Goal: Task Accomplishment & Management: Use online tool/utility

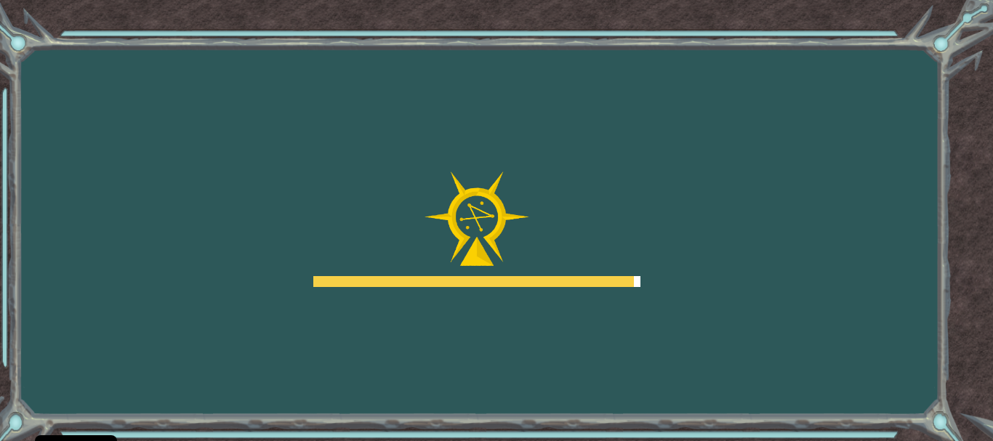
click at [391, 184] on div at bounding box center [476, 230] width 327 height 116
click at [628, 172] on div at bounding box center [476, 230] width 327 height 116
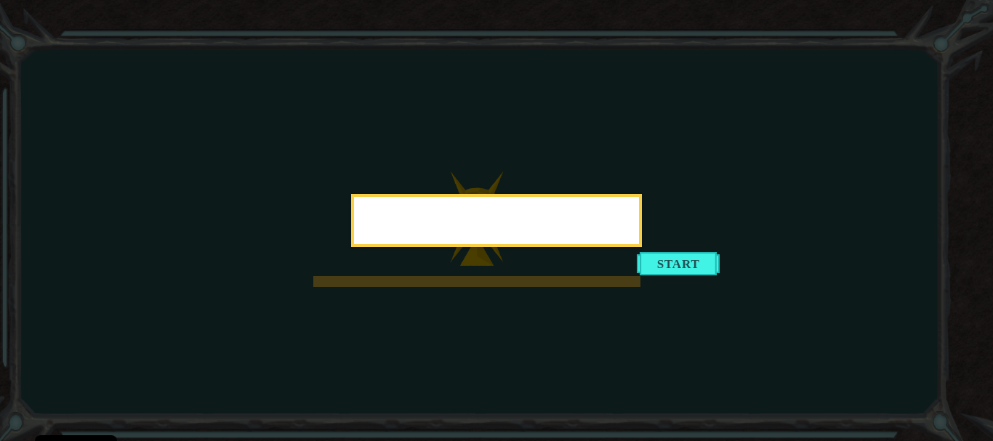
click at [642, 247] on div at bounding box center [496, 220] width 291 height 53
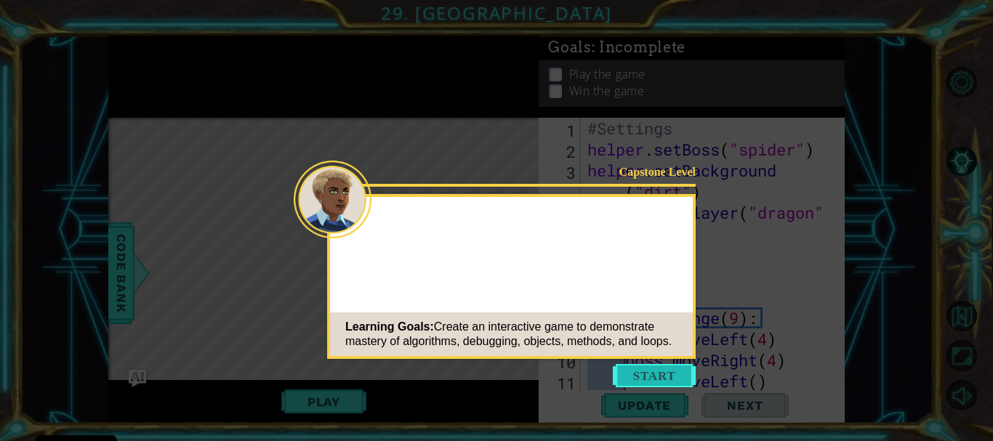
drag, startPoint x: 646, startPoint y: 380, endPoint x: 638, endPoint y: 378, distance: 8.1
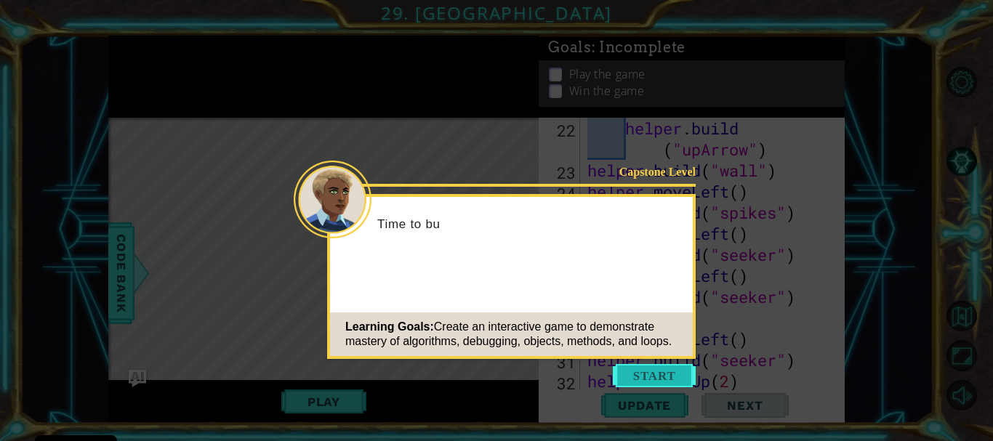
drag, startPoint x: 633, startPoint y: 376, endPoint x: 629, endPoint y: 367, distance: 9.5
click at [629, 367] on button "Start" at bounding box center [654, 375] width 83 height 23
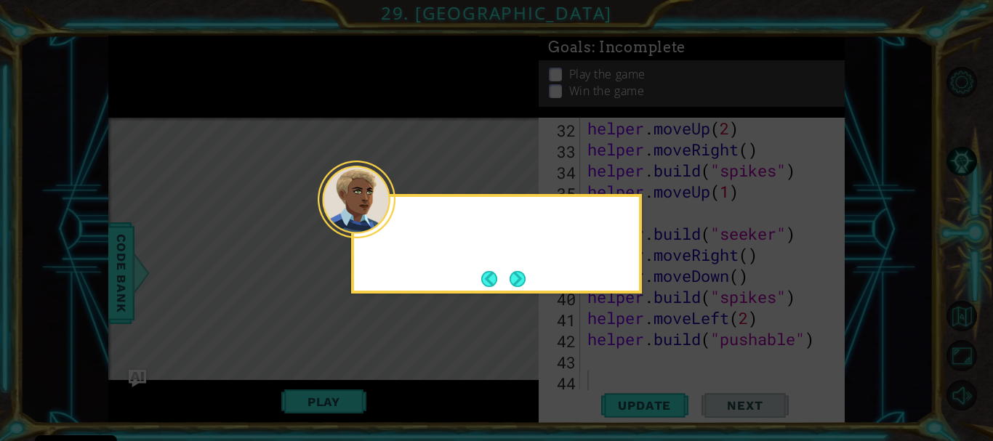
click at [628, 367] on icon at bounding box center [496, 220] width 993 height 441
click at [522, 291] on div "Quick, we're runnin" at bounding box center [496, 244] width 291 height 100
click at [524, 271] on button "Next" at bounding box center [518, 279] width 17 height 17
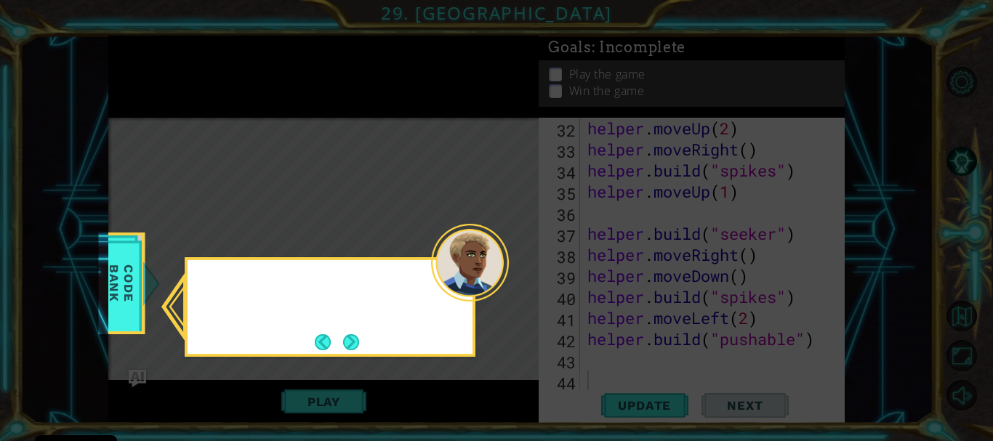
click at [524, 271] on icon at bounding box center [496, 220] width 993 height 441
click at [346, 351] on button "Next" at bounding box center [351, 342] width 17 height 17
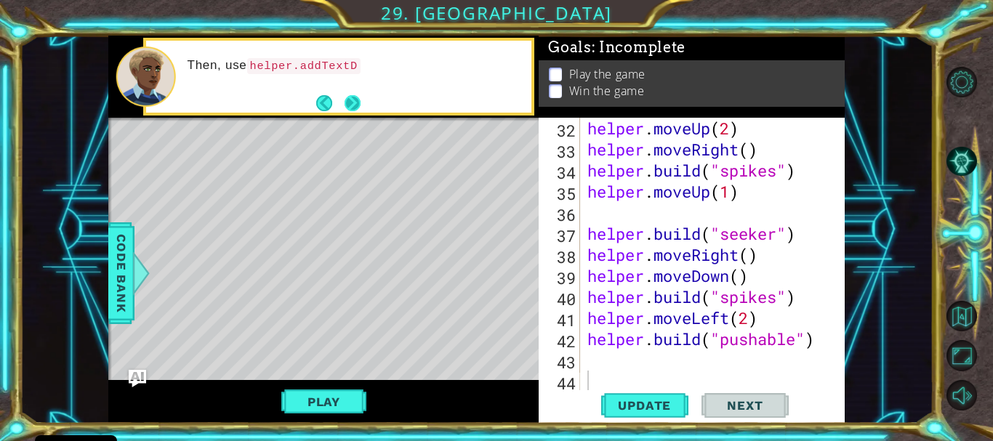
click at [359, 107] on button "Next" at bounding box center [353, 103] width 26 height 26
click at [357, 106] on button "Next" at bounding box center [353, 103] width 17 height 17
click at [341, 405] on button "Play" at bounding box center [323, 402] width 85 height 28
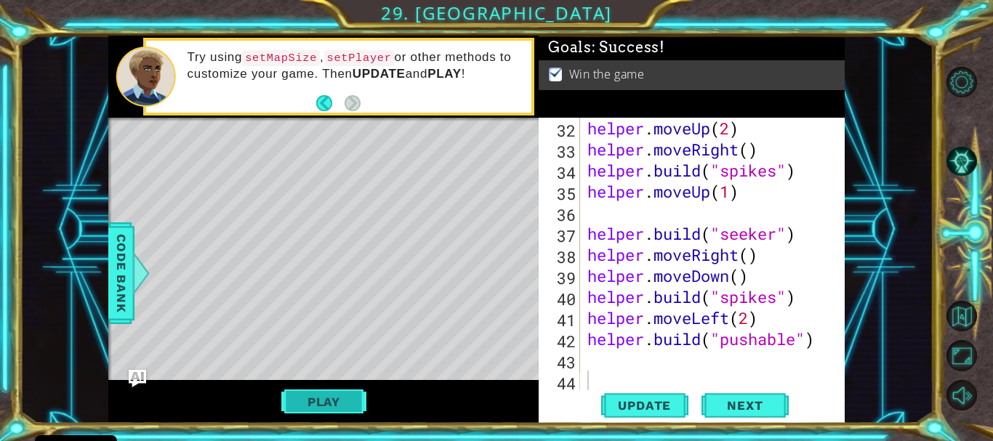
click at [324, 396] on button "Play" at bounding box center [323, 402] width 85 height 28
